Goal: Task Accomplishment & Management: Manage account settings

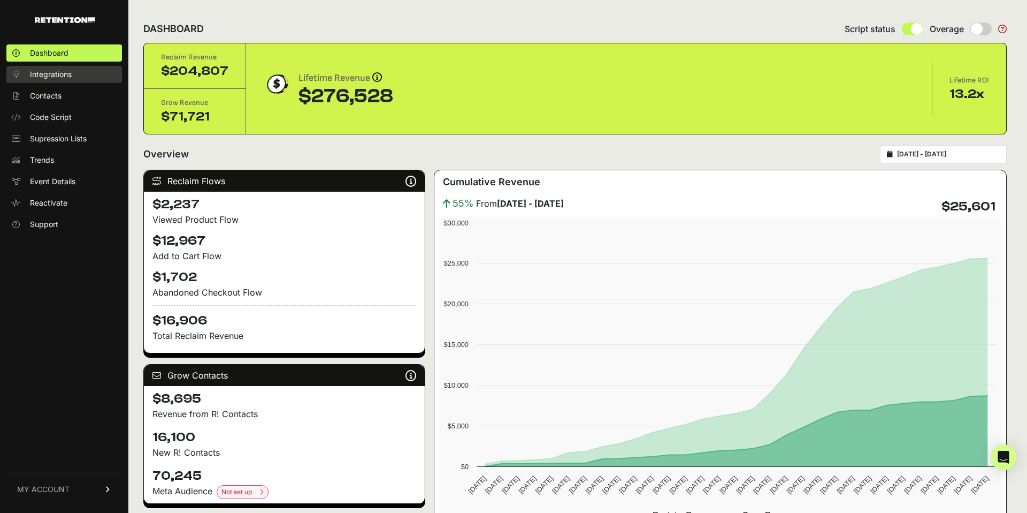
click at [41, 75] on span "Integrations" at bounding box center [51, 74] width 42 height 11
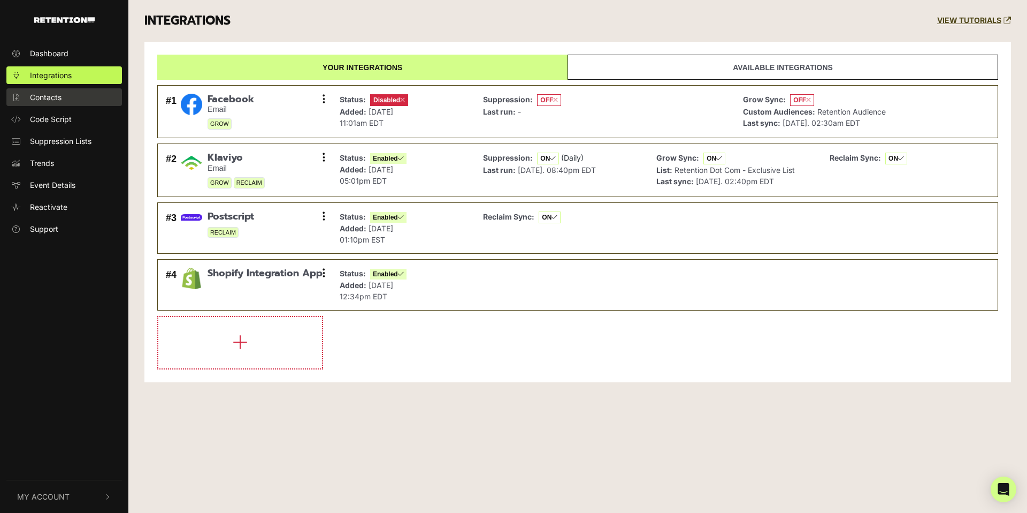
click at [62, 104] on link "Contacts" at bounding box center [64, 97] width 116 height 18
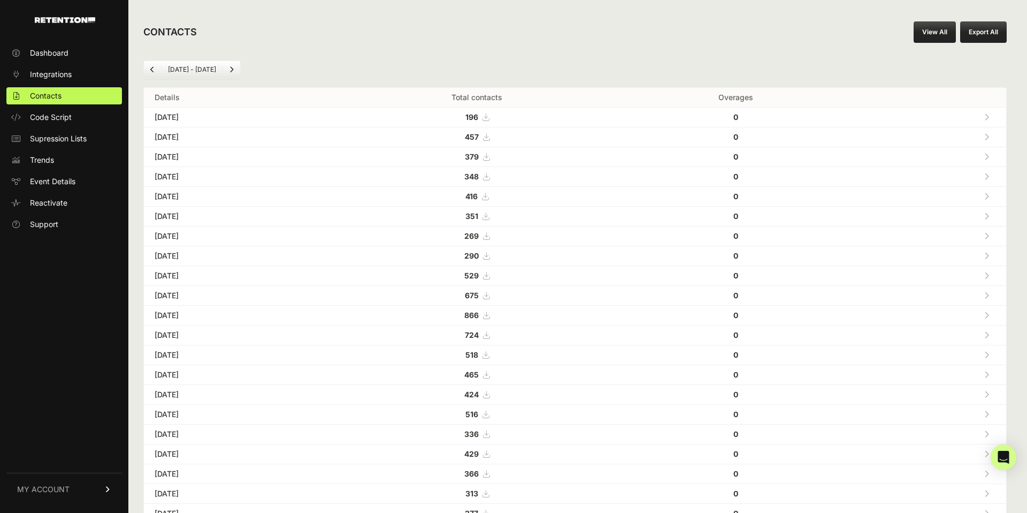
click at [93, 64] on ul "Dashboard Integrations Contacts Code Script Supression Lists Trends Event Detai…" at bounding box center [64, 138] width 116 height 188
click at [91, 59] on link "Dashboard" at bounding box center [64, 52] width 116 height 17
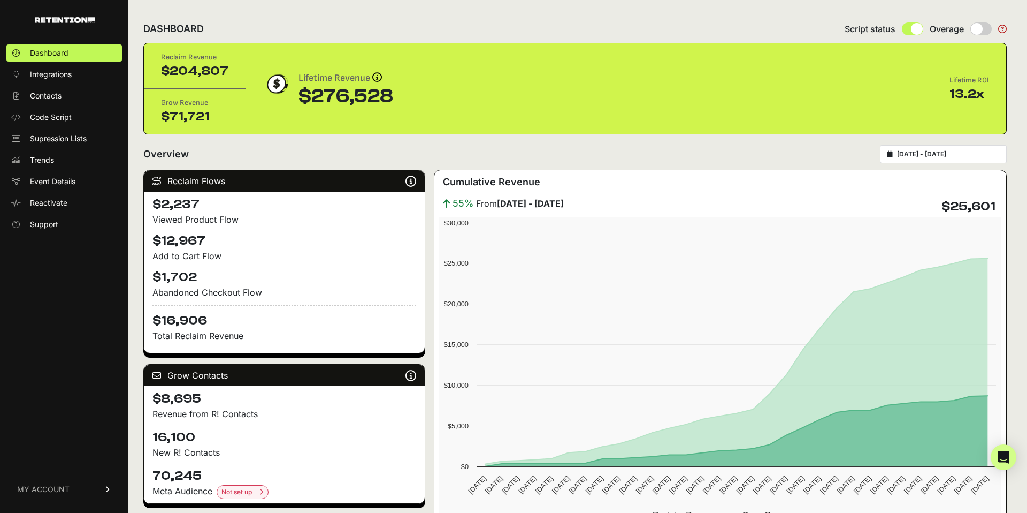
click at [990, 26] on input "radio" at bounding box center [980, 28] width 21 height 13
radio input "true"
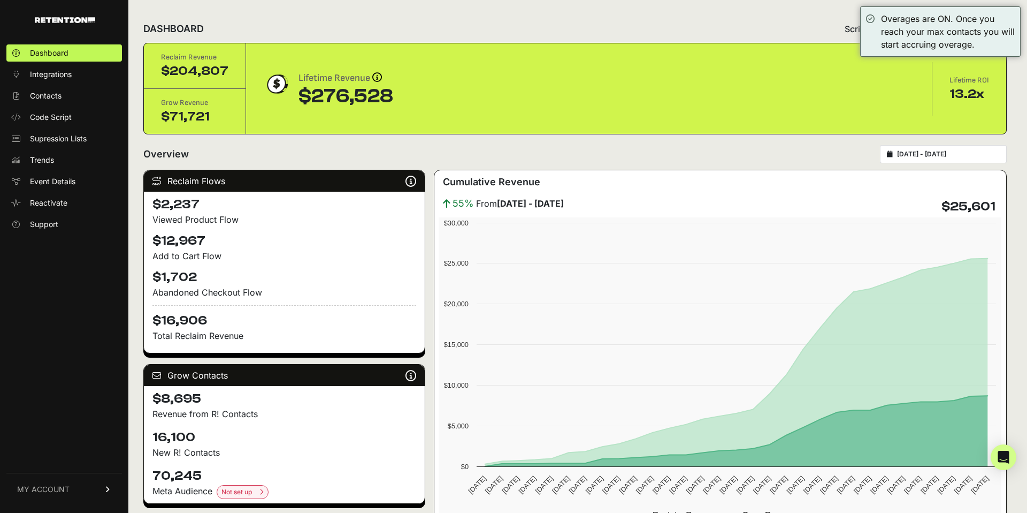
click at [734, 40] on div "DASHBOARD Script status Overage" at bounding box center [574, 29] width 863 height 28
click at [812, 121] on div "Reclaim Revenue $204,807 Grow Revenue $71,721 Lifetime Revenue Revenue attribut…" at bounding box center [575, 88] width 862 height 90
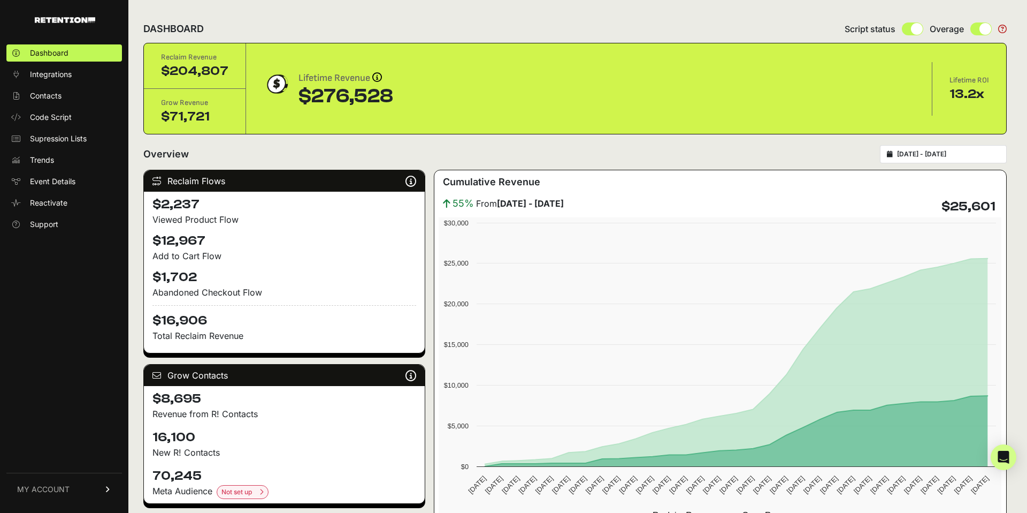
click at [980, 29] on input "radio" at bounding box center [980, 28] width 21 height 13
radio input "true"
click at [53, 92] on span "Contacts" at bounding box center [46, 95] width 32 height 11
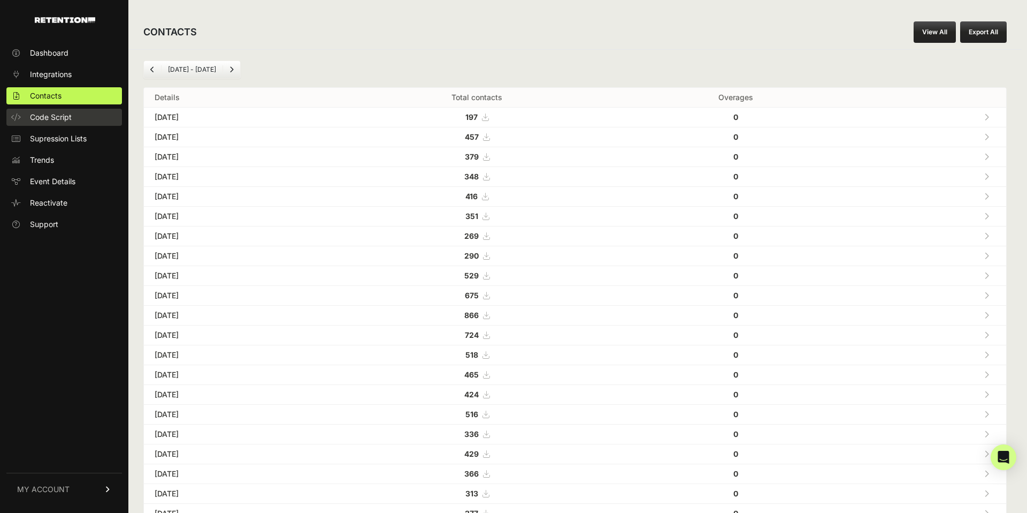
click at [59, 113] on span "Code Script" at bounding box center [51, 117] width 42 height 11
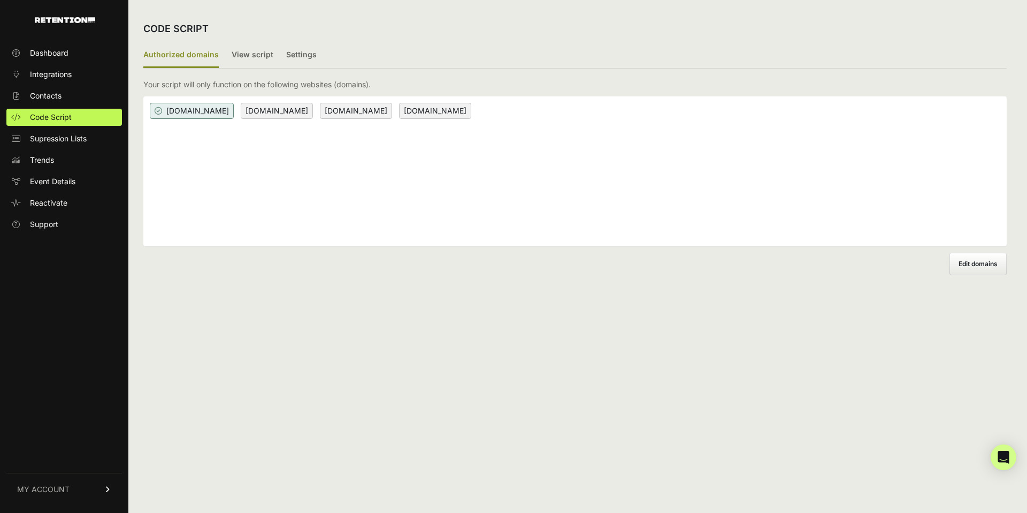
click at [69, 22] on img at bounding box center [65, 20] width 60 height 6
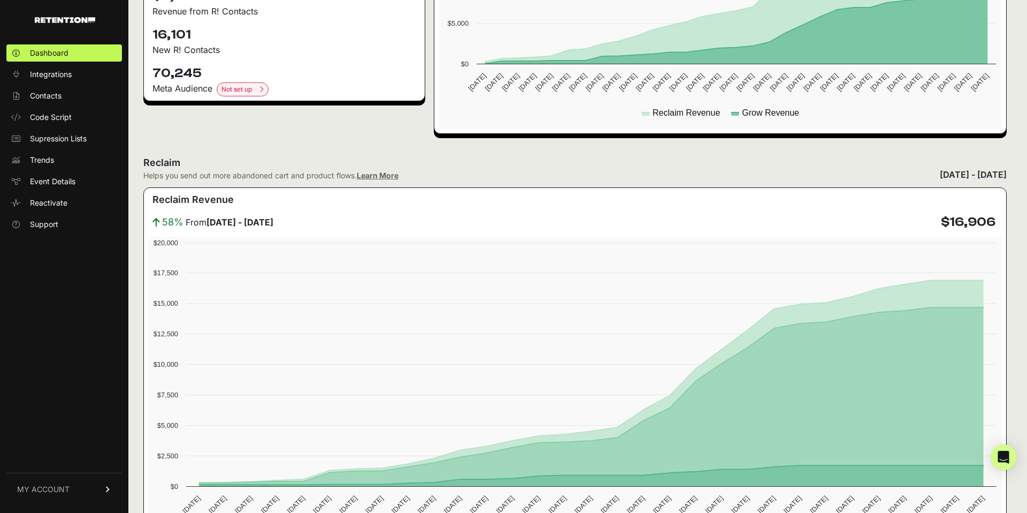
scroll to position [406, 0]
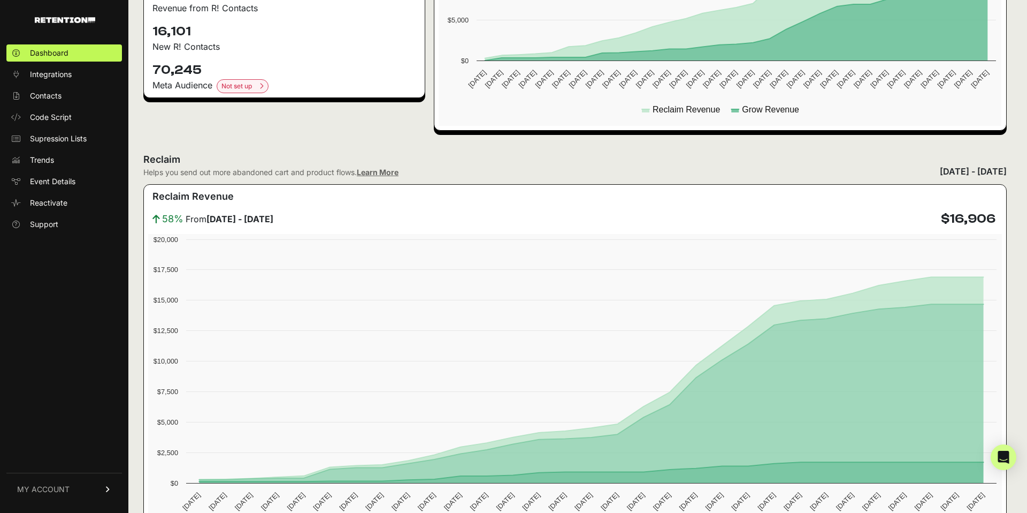
click at [173, 196] on h3 "Reclaim Revenue" at bounding box center [192, 196] width 81 height 15
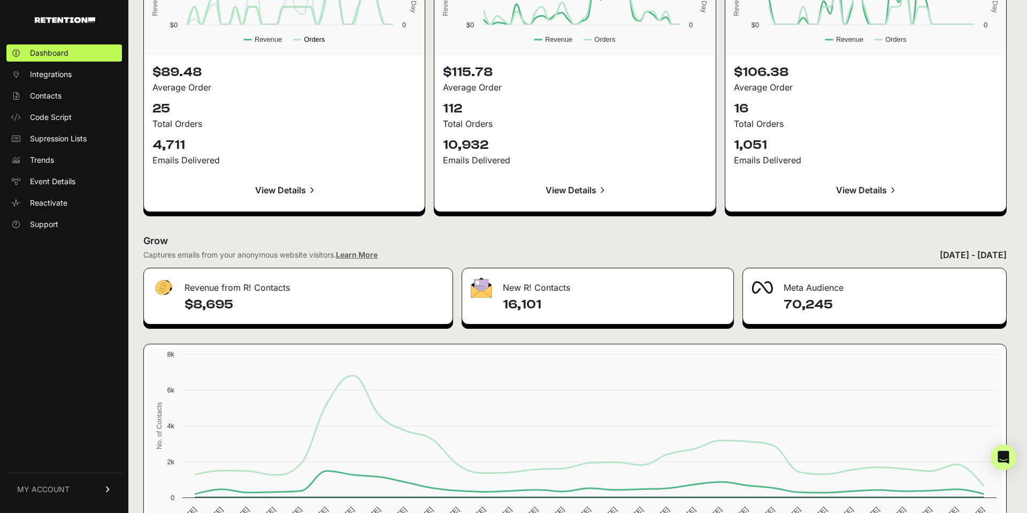
scroll to position [1084, 0]
